Goal: Transaction & Acquisition: Purchase product/service

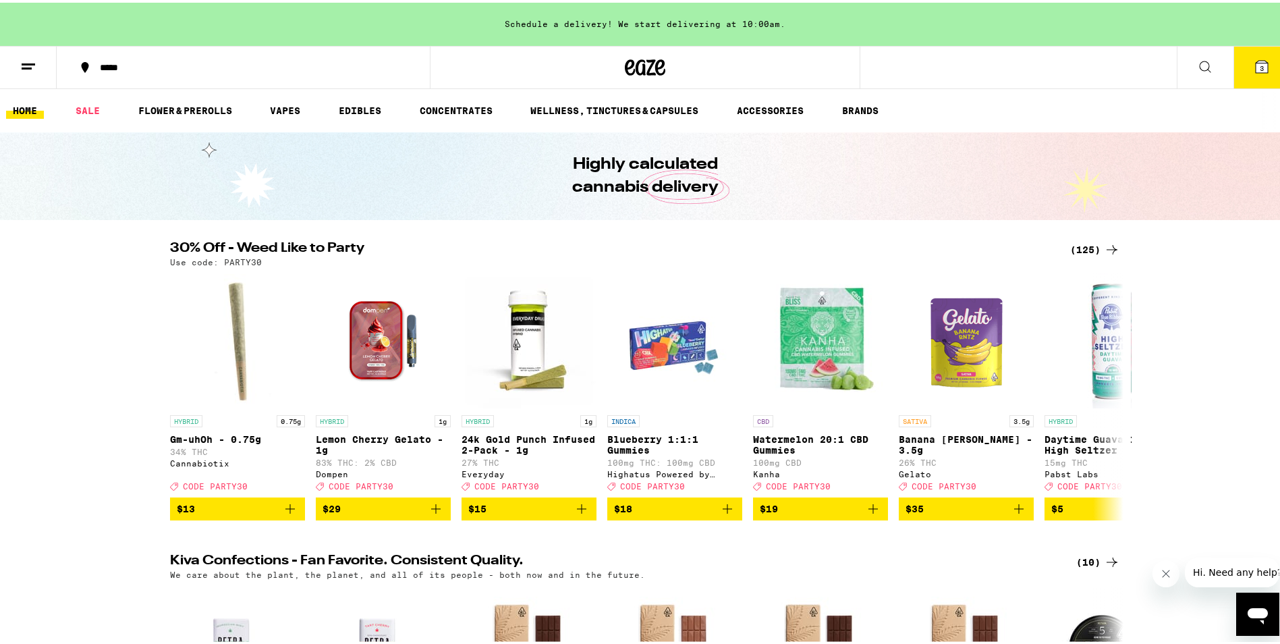
click at [1073, 251] on div "(125)" at bounding box center [1096, 247] width 50 height 16
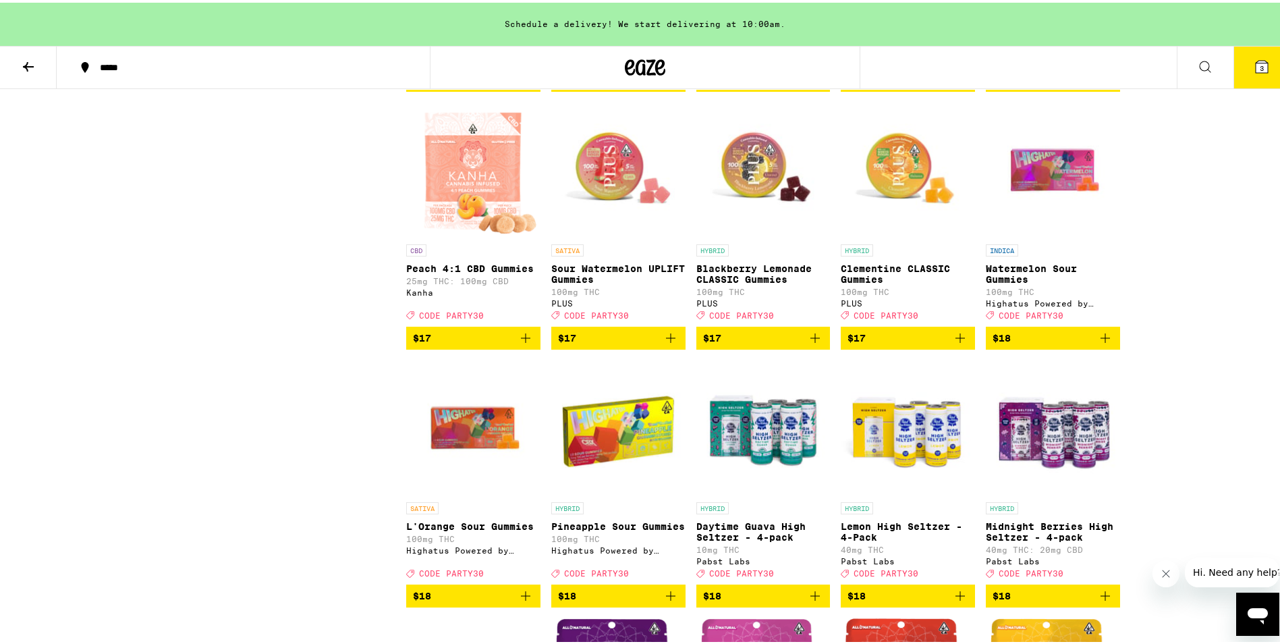
scroll to position [1552, 0]
